Goal: Information Seeking & Learning: Learn about a topic

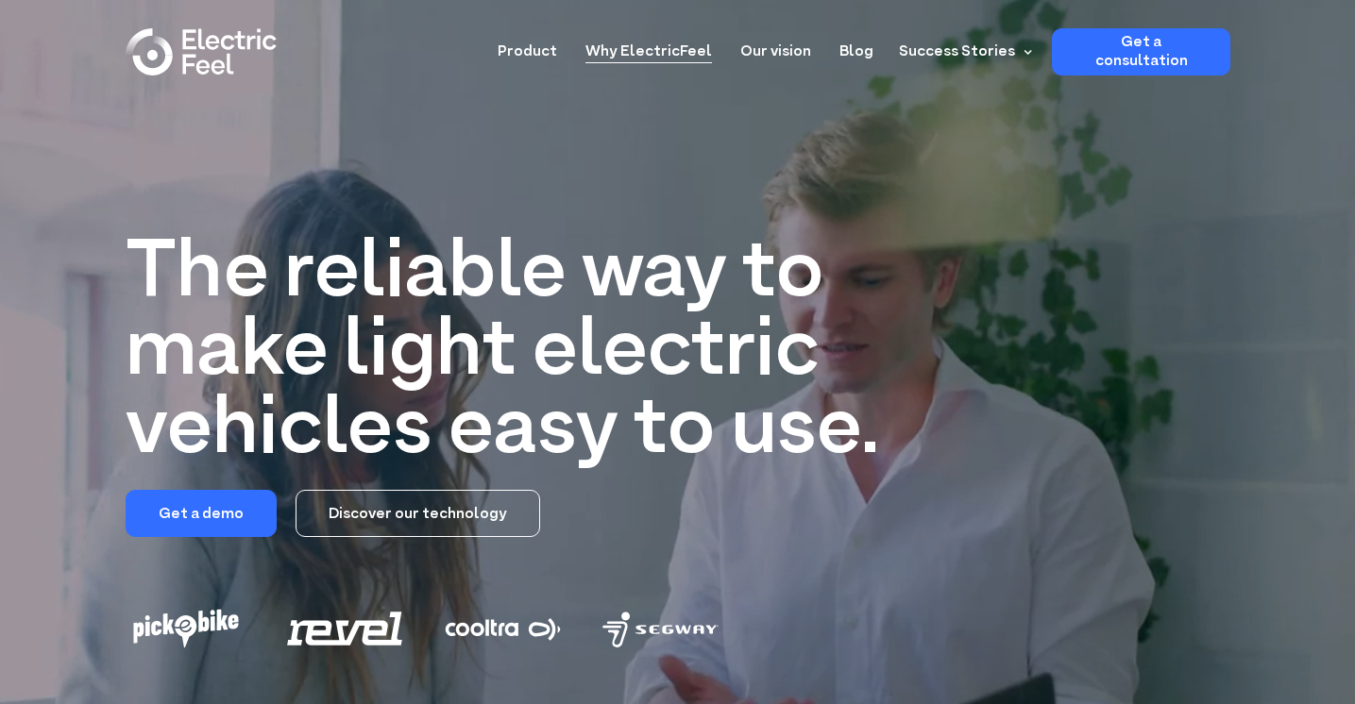
click at [651, 54] on link "Why ElectricFeel" at bounding box center [648, 45] width 127 height 35
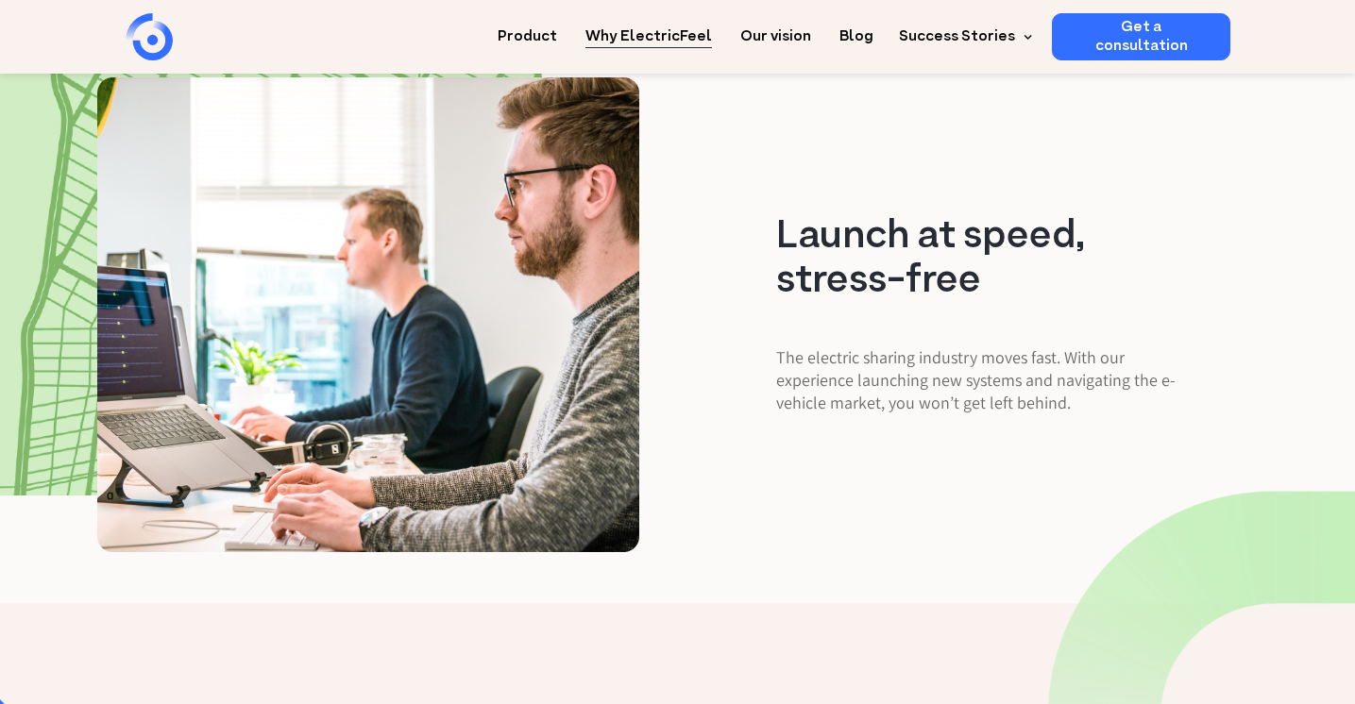
scroll to position [2313, 0]
click at [145, 49] on img "home" at bounding box center [201, 36] width 151 height 47
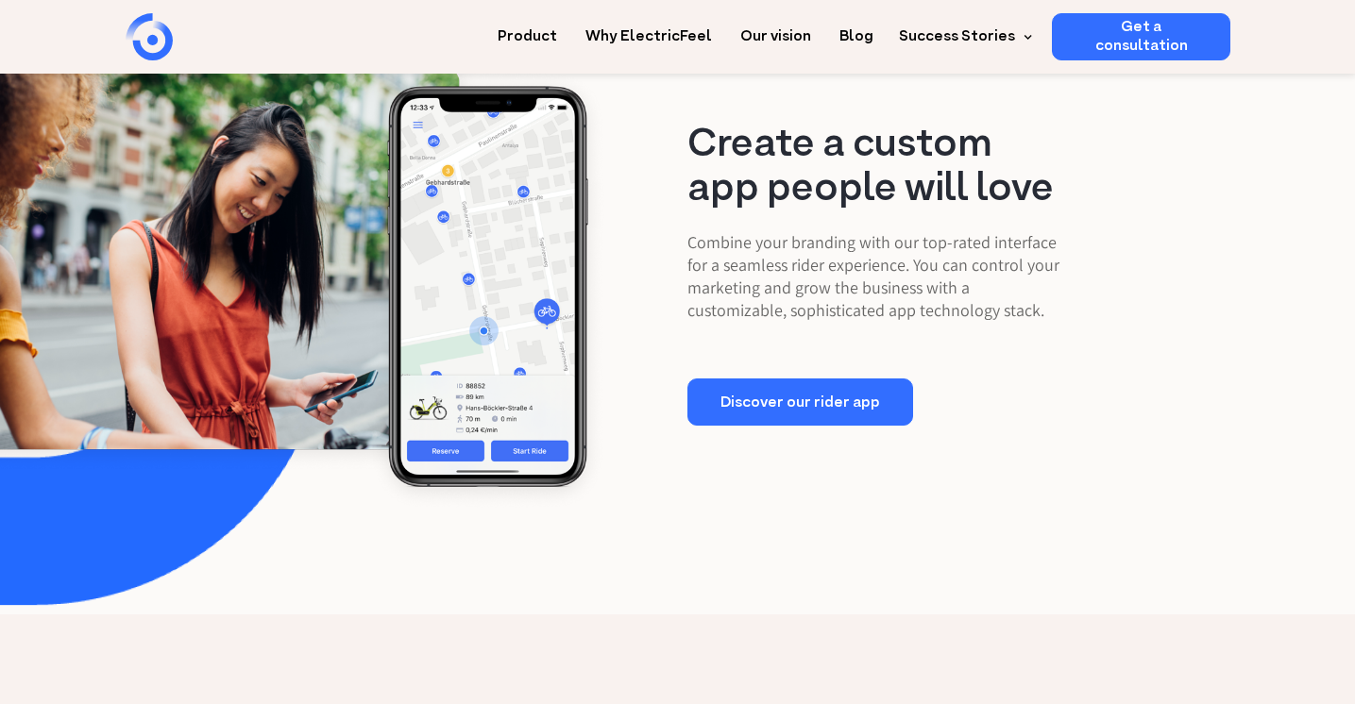
scroll to position [2591, 0]
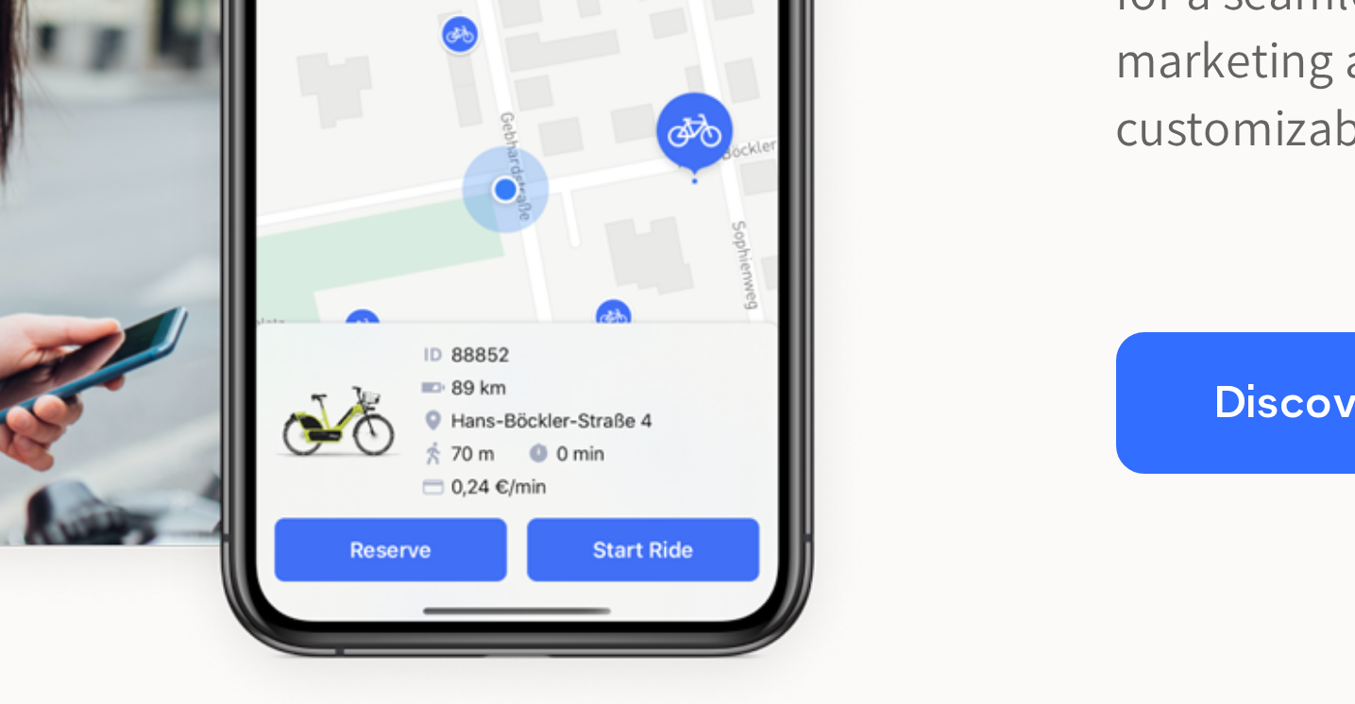
drag, startPoint x: 473, startPoint y: 397, endPoint x: 461, endPoint y: 419, distance: 25.8
click at [461, 419] on div "Create a custom app people will love Combine your branding with our top-rated i…" at bounding box center [677, 272] width 994 height 302
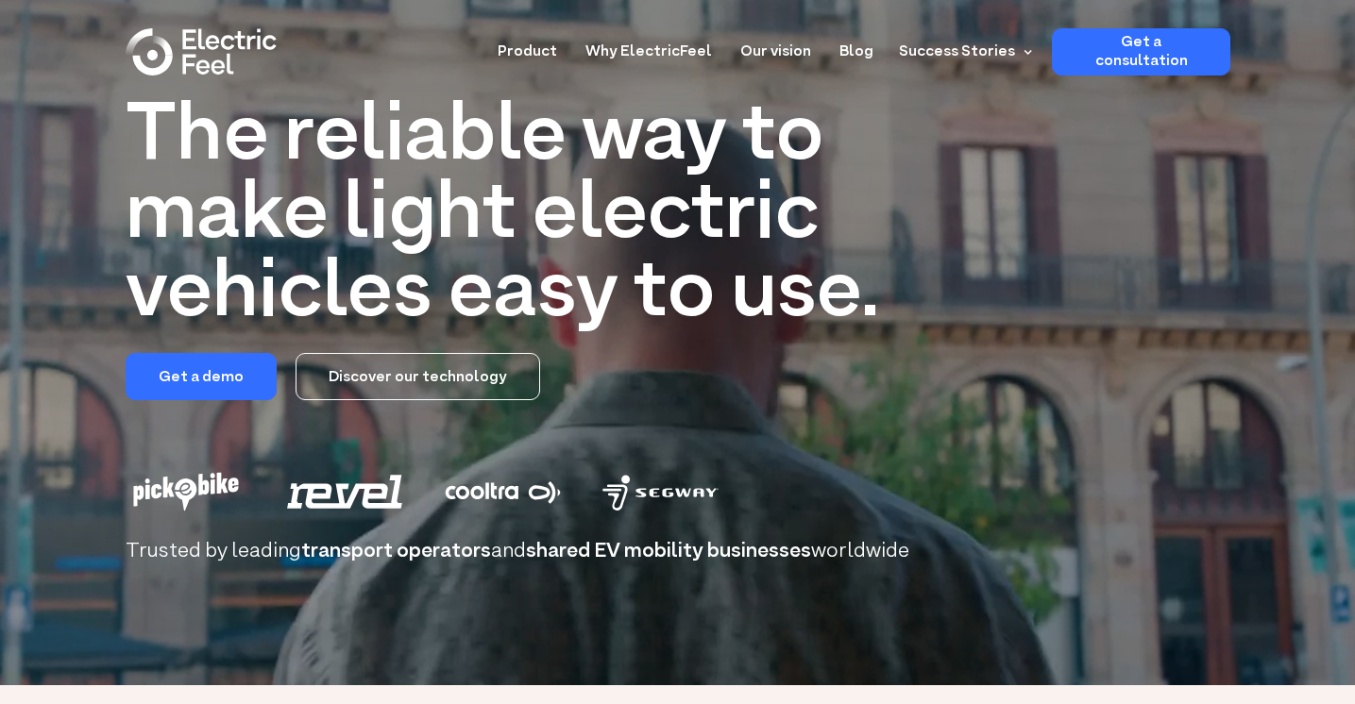
scroll to position [0, 0]
